Goal: Task Accomplishment & Management: Complete application form

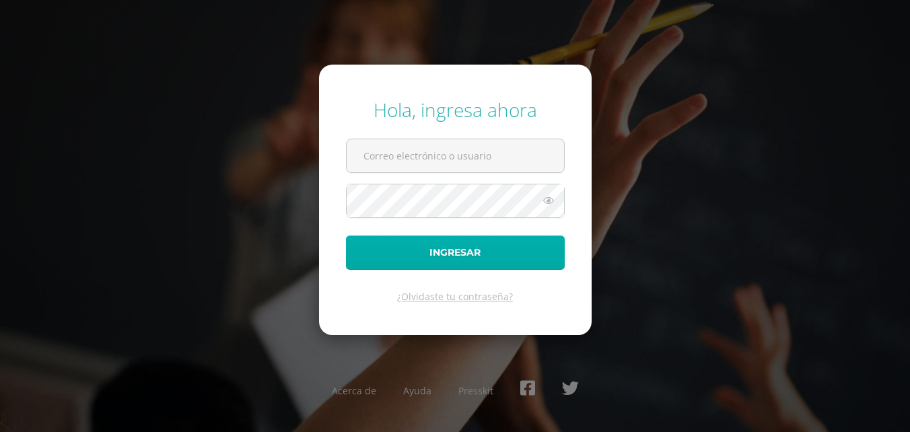
type input "2019043@colegiobelga.edu.gt"
click at [460, 247] on button "Ingresar" at bounding box center [455, 253] width 219 height 34
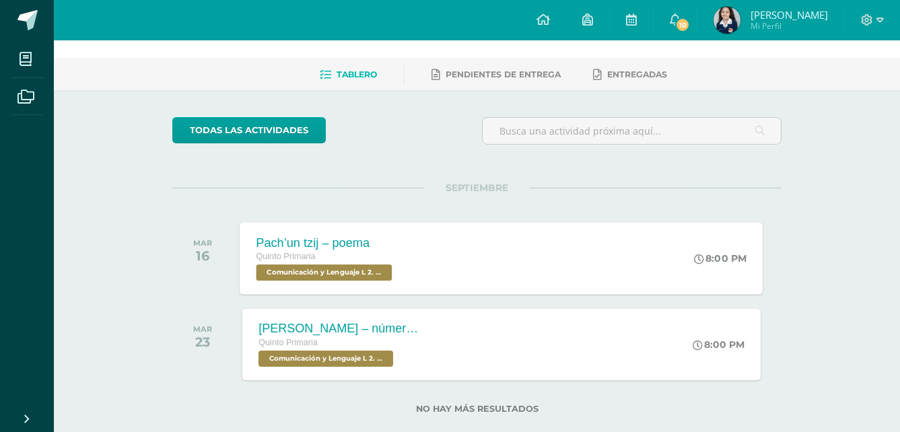
scroll to position [68, 0]
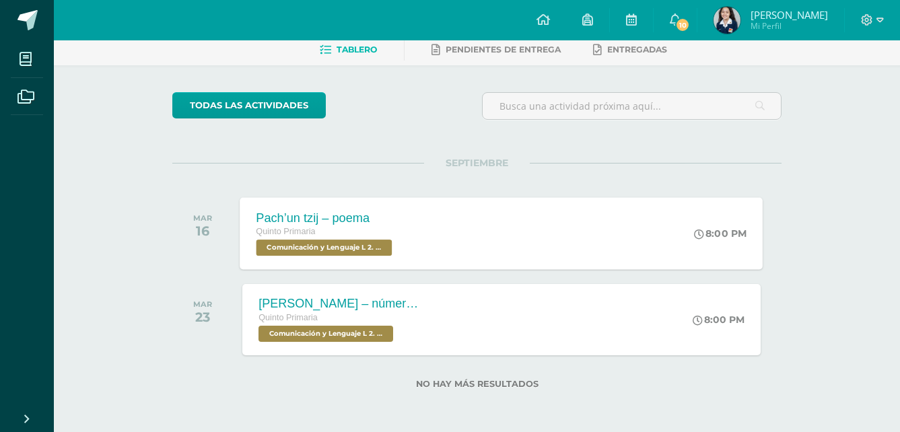
click at [360, 230] on div "Quinto Primaria" at bounding box center [325, 232] width 139 height 15
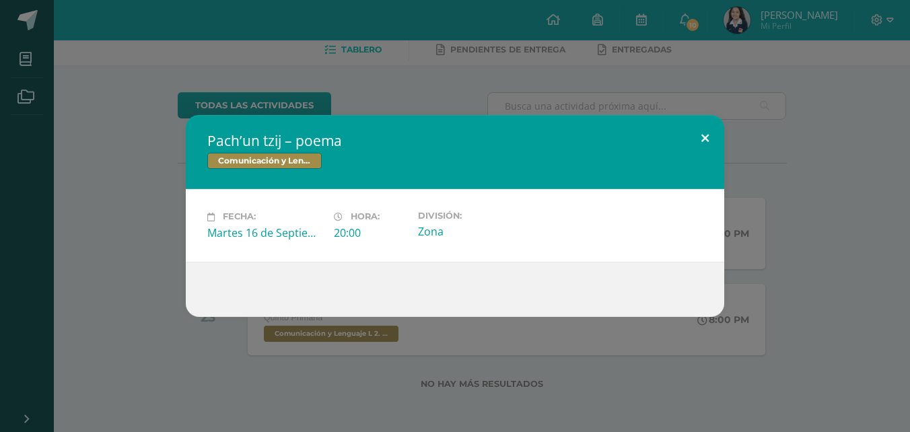
click at [699, 137] on button at bounding box center [705, 138] width 38 height 46
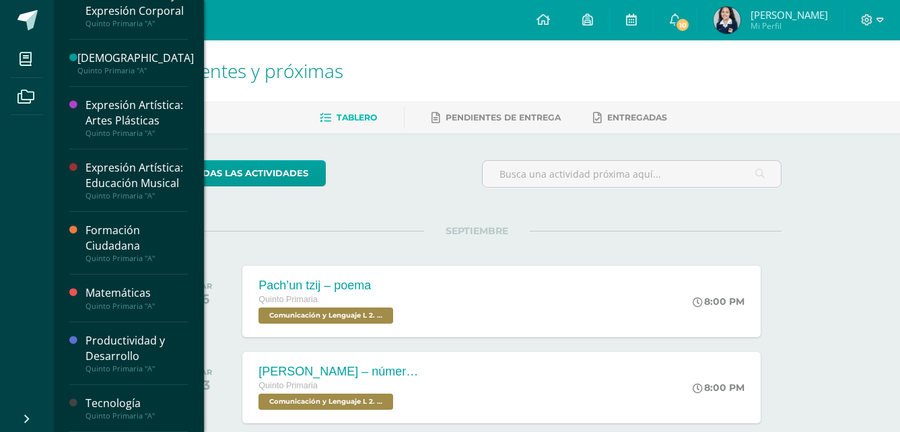
scroll to position [462, 0]
click at [107, 411] on div "Quinto Primaria "A"" at bounding box center [136, 415] width 102 height 9
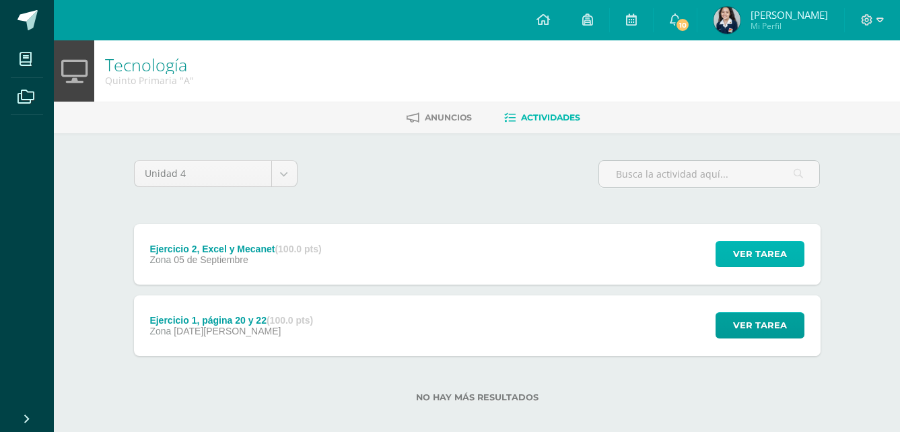
click at [796, 248] on button "Ver tarea" at bounding box center [759, 254] width 89 height 26
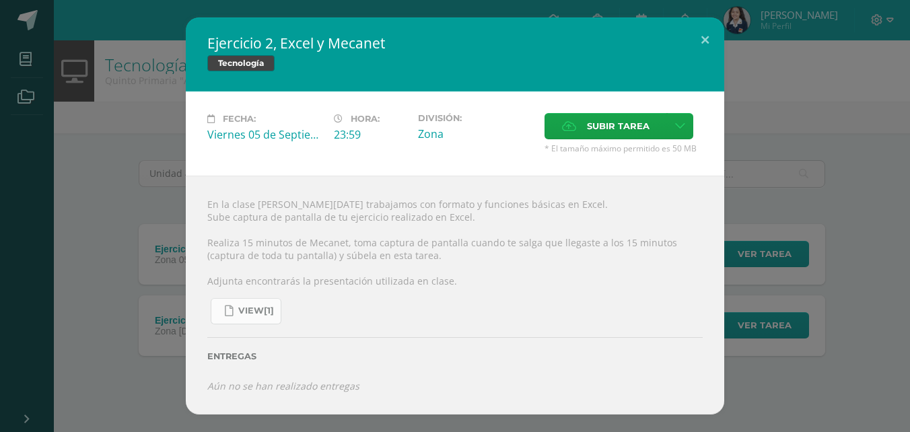
click at [245, 311] on span "view[1]" at bounding box center [256, 311] width 36 height 11
click at [234, 315] on link "view[1]" at bounding box center [246, 311] width 71 height 26
click at [240, 324] on link "view[1]" at bounding box center [246, 311] width 71 height 26
click at [705, 35] on button at bounding box center [705, 41] width 38 height 46
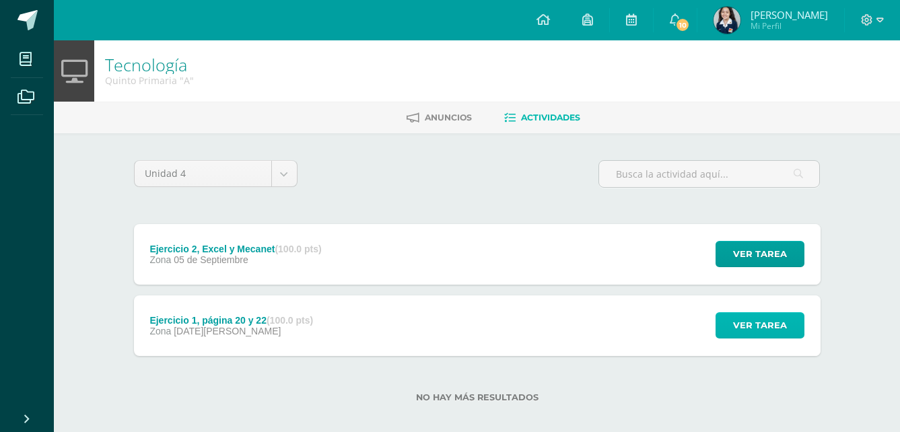
click at [737, 322] on span "Ver tarea" at bounding box center [760, 325] width 54 height 25
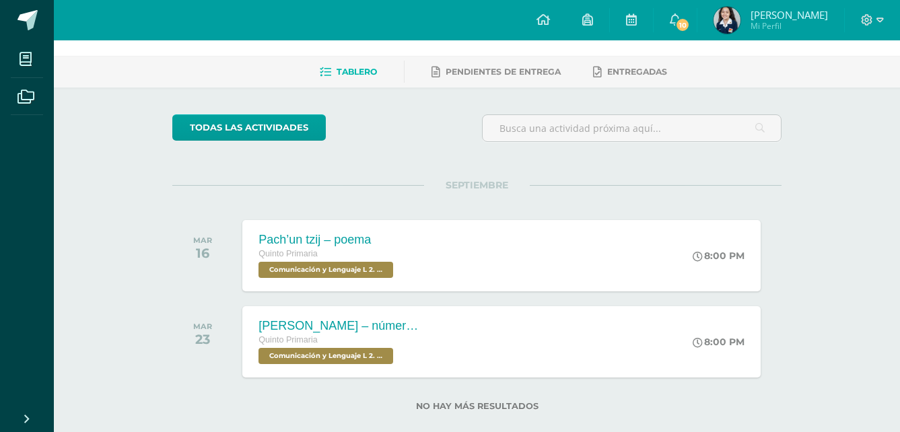
scroll to position [68, 0]
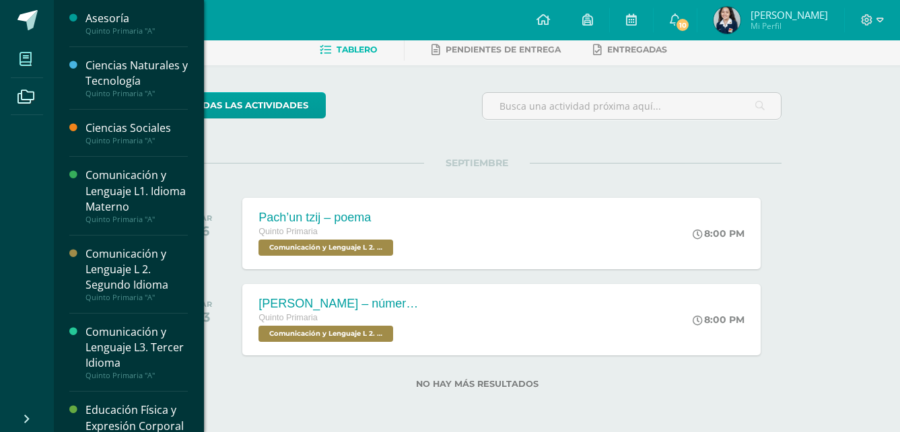
click at [30, 57] on icon at bounding box center [26, 59] width 12 height 13
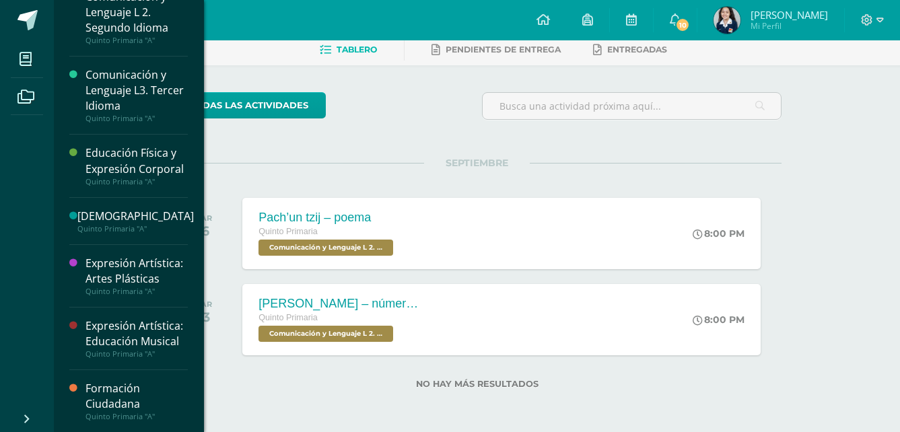
scroll to position [269, 0]
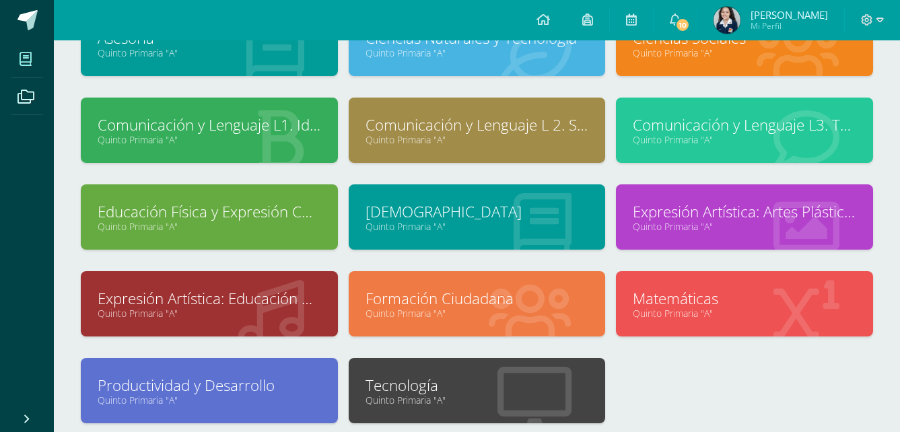
scroll to position [220, 0]
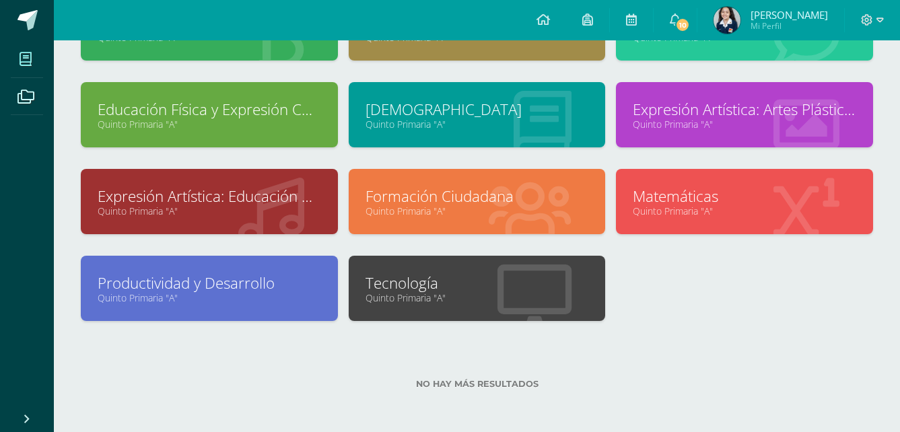
click at [512, 293] on link "Quinto Primaria "A"" at bounding box center [476, 297] width 223 height 13
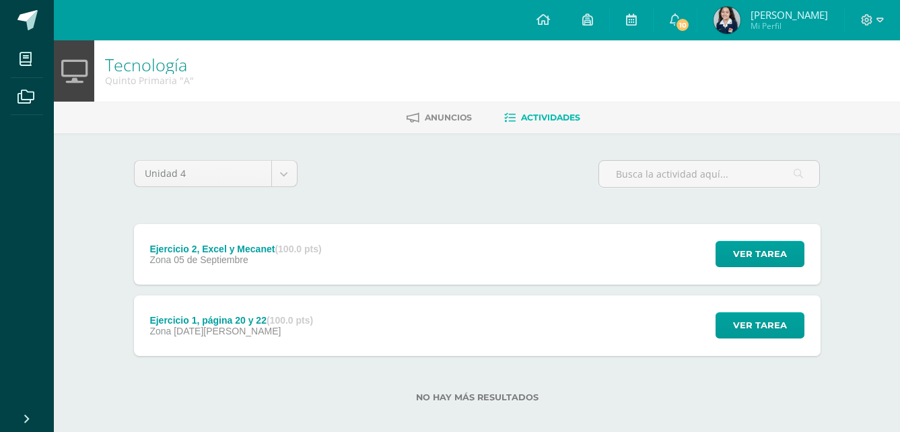
click at [330, 330] on div "Ejercicio 1, página 20 y 22 (100.0 pts) Zona 22 de Agosto" at bounding box center [232, 325] width 196 height 61
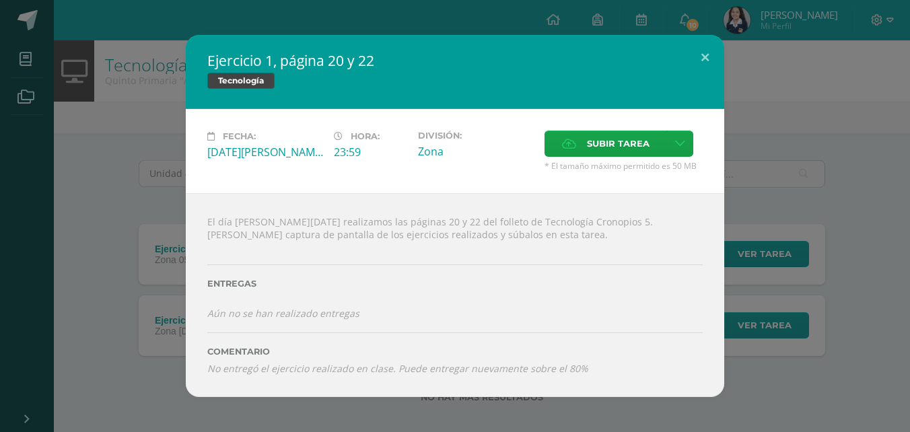
click at [493, 345] on div "Comentario No entregó el ejercicio realizado en clase. Puede entregar nuevament…" at bounding box center [454, 347] width 495 height 55
click at [459, 371] on icon "No entregó el ejercicio realizado en clase. Puede entregar nuevamente sobre el …" at bounding box center [397, 368] width 381 height 13
click at [265, 347] on label "Comentario" at bounding box center [454, 352] width 495 height 10
click at [274, 364] on icon "No entregó el ejercicio realizado en clase. Puede entregar nuevamente sobre el …" at bounding box center [397, 368] width 381 height 13
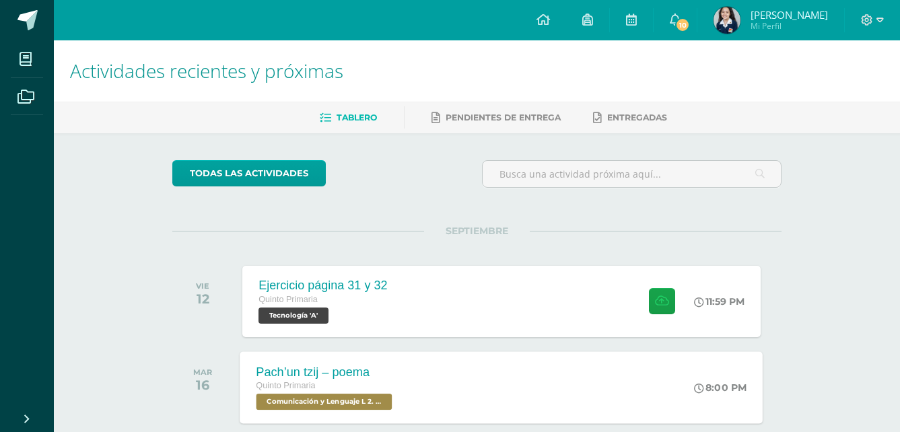
scroll to position [135, 0]
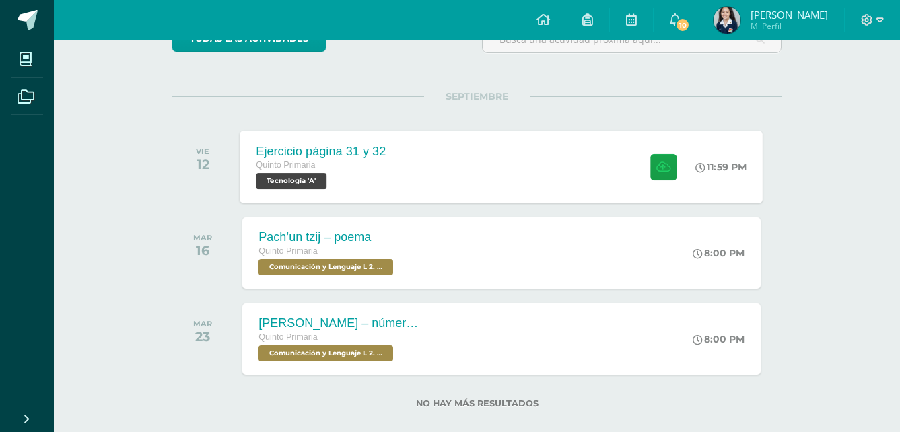
click at [479, 186] on div "Ejercicio página 31 y 32 Quinto Primaria Tecnología 'A' 11:59 PM Ejercicio pági…" at bounding box center [501, 167] width 523 height 72
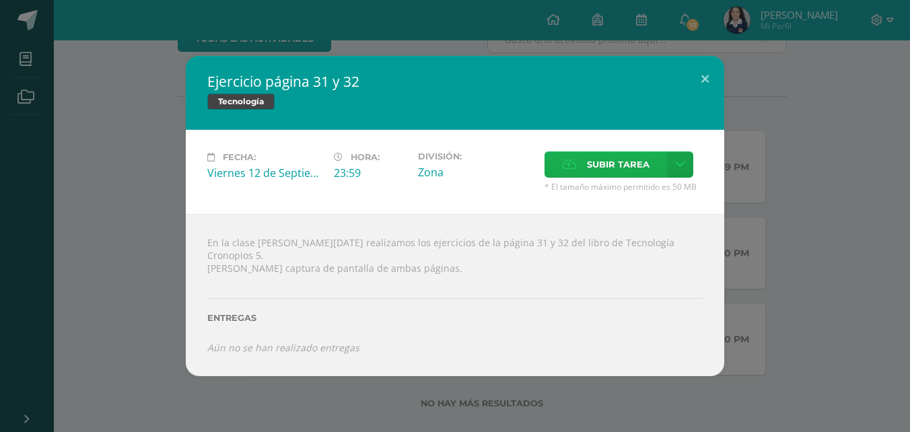
click at [607, 168] on span "Subir tarea" at bounding box center [618, 164] width 63 height 25
click at [0, 0] on input "Subir tarea" at bounding box center [0, 0] width 0 height 0
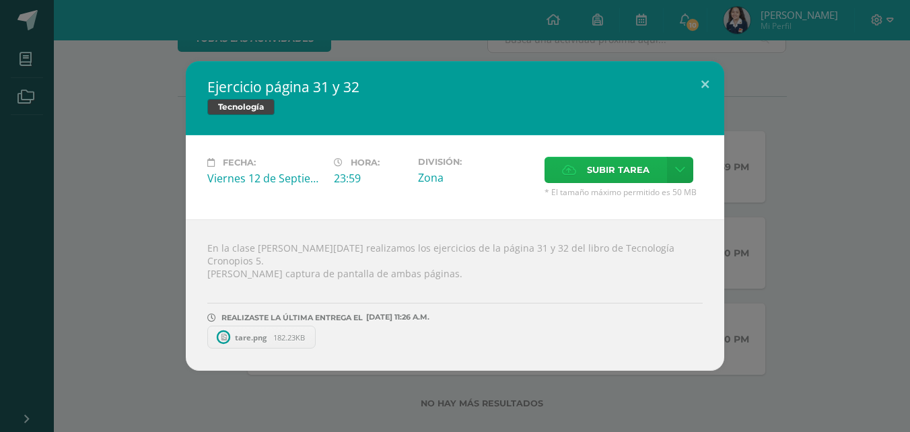
click at [588, 168] on span "Subir tarea" at bounding box center [618, 170] width 63 height 25
click at [0, 0] on input "Subir tarea" at bounding box center [0, 0] width 0 height 0
click at [702, 104] on button at bounding box center [705, 84] width 38 height 46
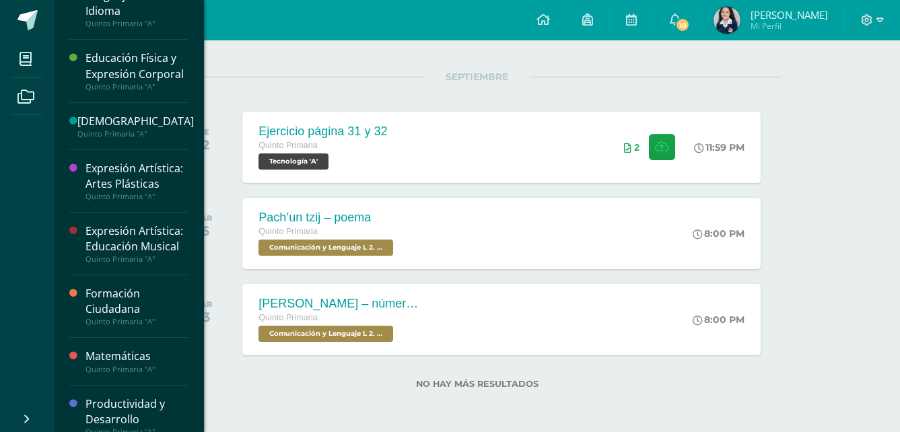
scroll to position [462, 0]
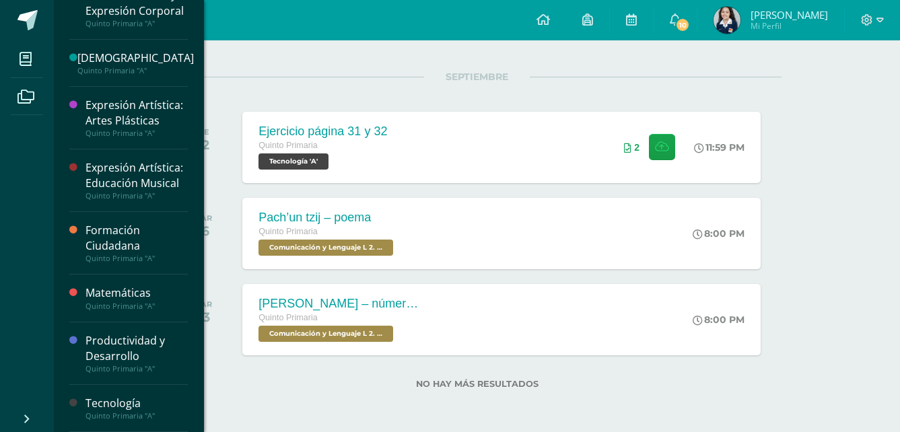
click at [127, 409] on div "Tecnología" at bounding box center [136, 403] width 102 height 15
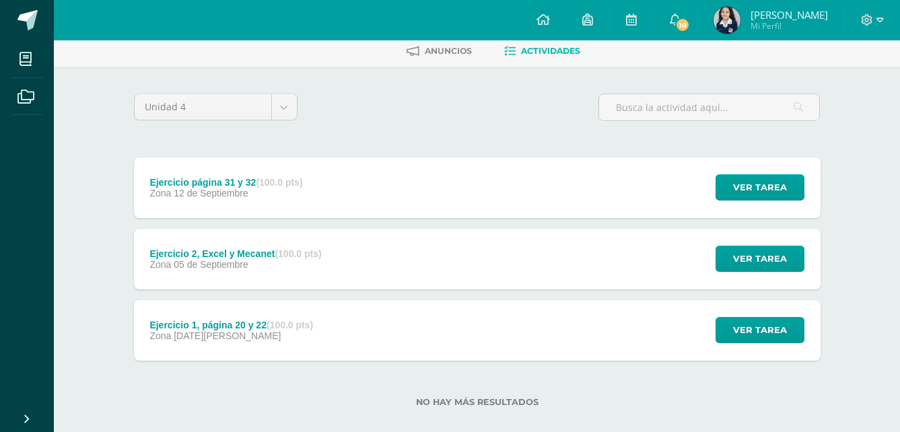
scroll to position [67, 0]
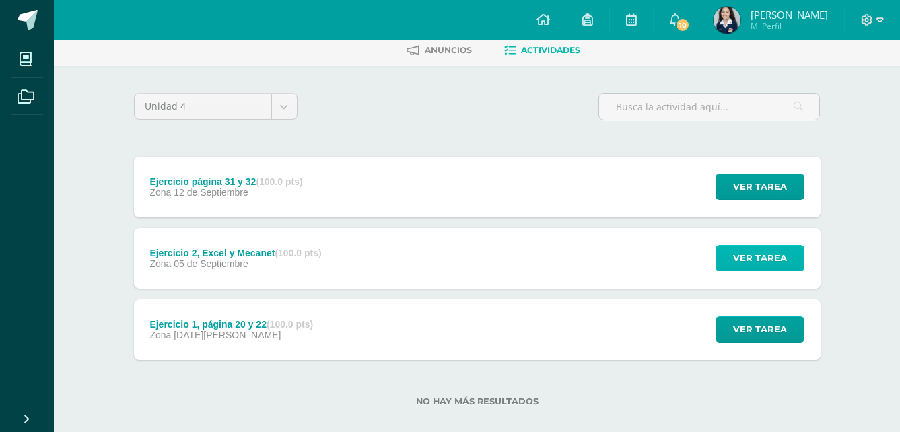
click at [719, 265] on button "Ver tarea" at bounding box center [759, 258] width 89 height 26
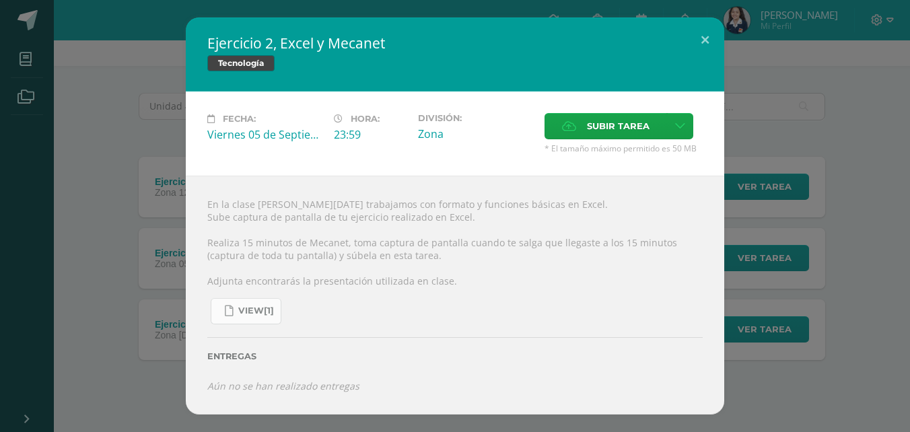
click at [243, 313] on span "view[1]" at bounding box center [256, 311] width 36 height 11
click at [703, 42] on button at bounding box center [705, 41] width 38 height 46
